Goal: Task Accomplishment & Management: Use online tool/utility

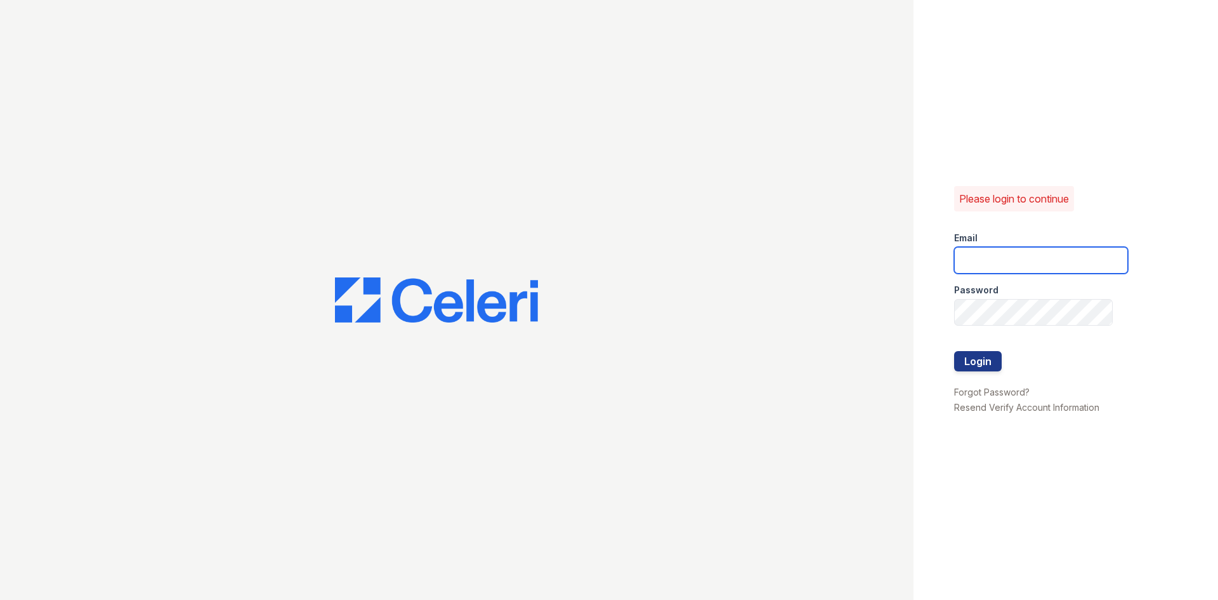
click at [987, 264] on input "email" at bounding box center [1041, 260] width 174 height 27
type input "washington2@cafmanagement.com"
click at [954, 351] on button "Login" at bounding box center [978, 361] width 48 height 20
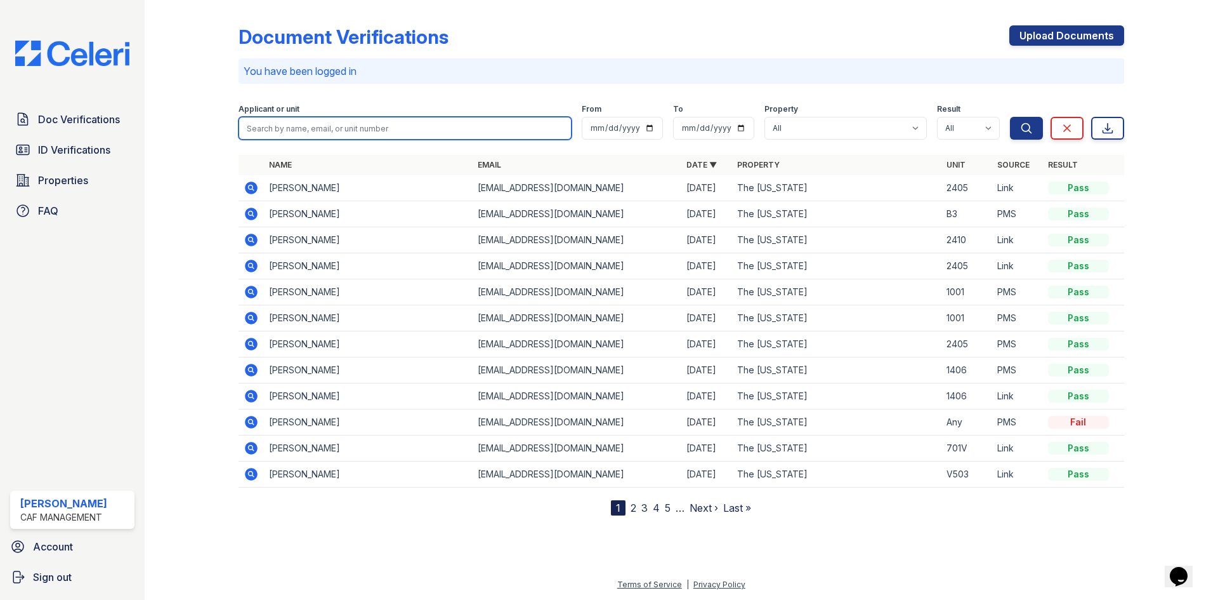
click at [326, 128] on input "search" at bounding box center [405, 128] width 333 height 23
type input "[PERSON_NAME]"
click at [1010, 117] on button "Search" at bounding box center [1026, 128] width 33 height 23
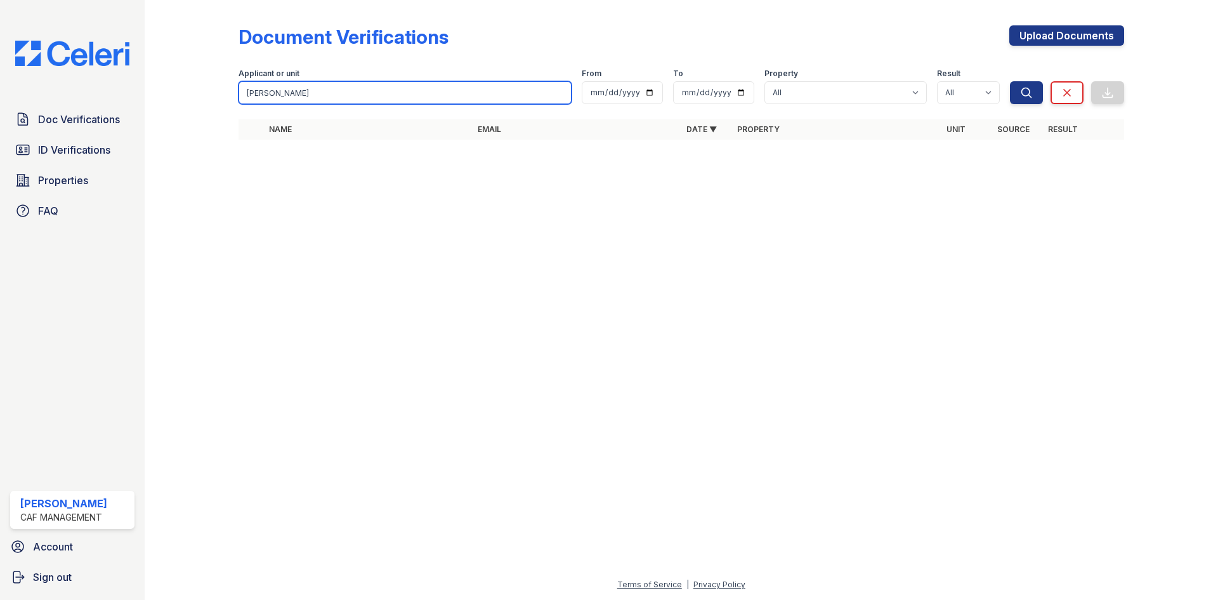
drag, startPoint x: 249, startPoint y: 95, endPoint x: 197, endPoint y: 108, distance: 54.3
click at [200, 104] on div "Document Verifications Upload Documents Filter Applicant or unit [PERSON_NAME] …" at bounding box center [681, 86] width 1033 height 173
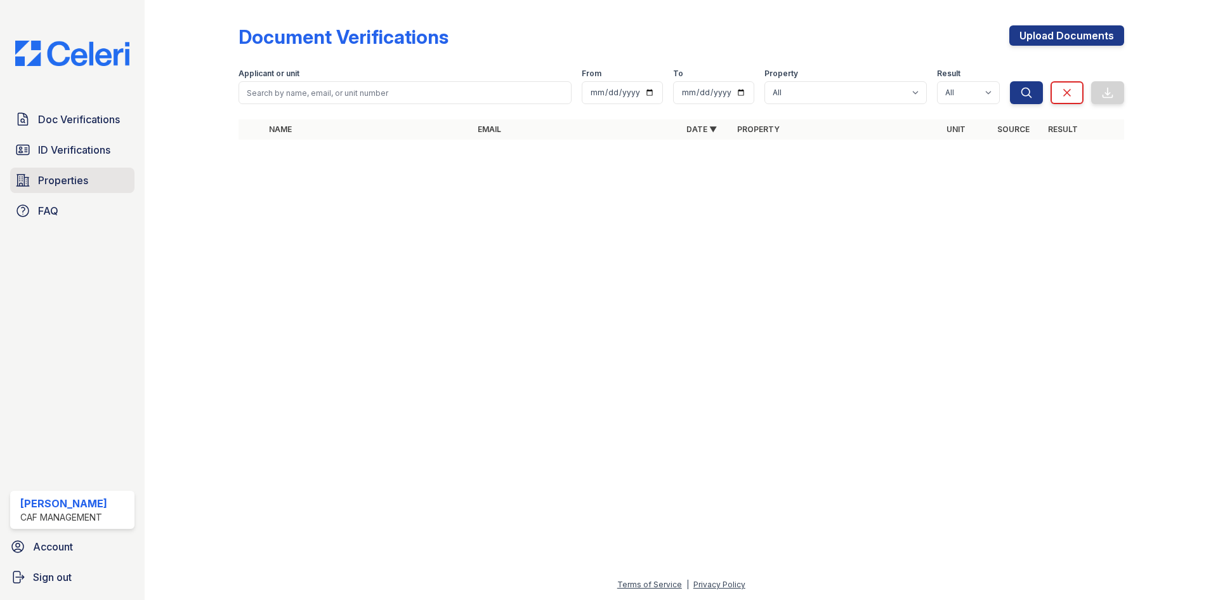
click at [53, 183] on span "Properties" at bounding box center [63, 180] width 50 height 15
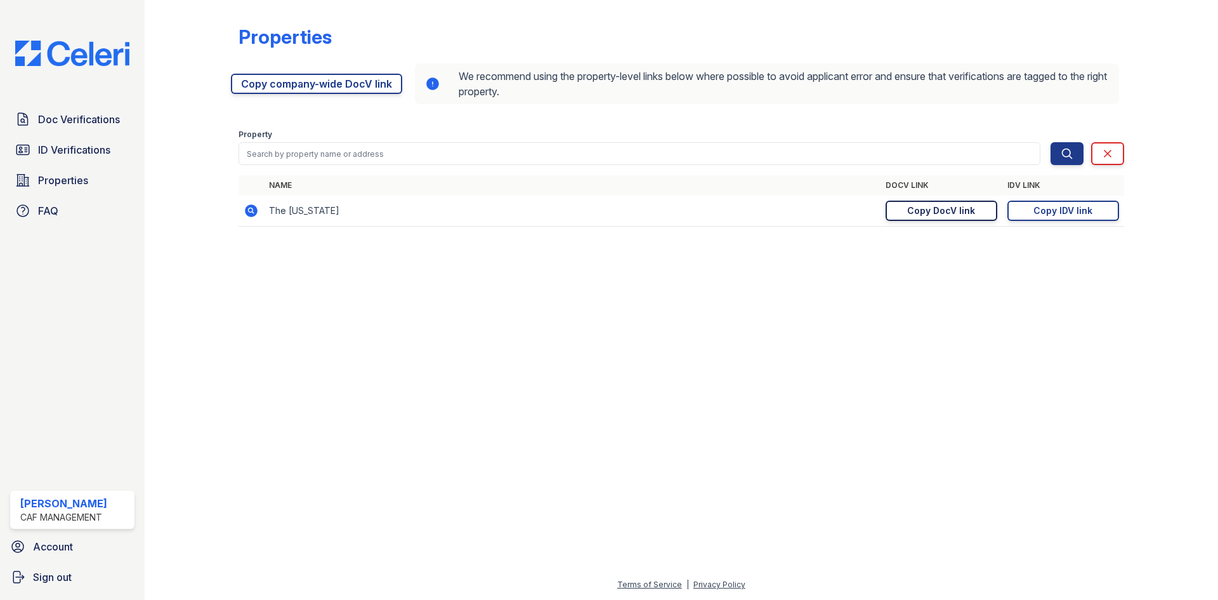
click at [943, 213] on div "Copy DocV link" at bounding box center [941, 210] width 68 height 13
click at [1040, 209] on div "Copy IDV link" at bounding box center [1062, 210] width 59 height 13
